Goal: Navigation & Orientation: Find specific page/section

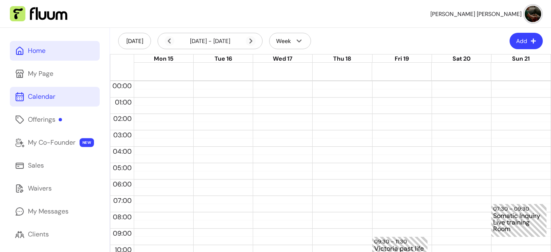
click at [39, 52] on div "Home" at bounding box center [37, 51] width 18 height 10
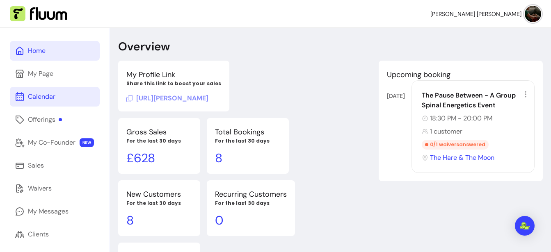
click at [42, 97] on div "Calendar" at bounding box center [41, 97] width 27 height 10
